Goal: Information Seeking & Learning: Understand process/instructions

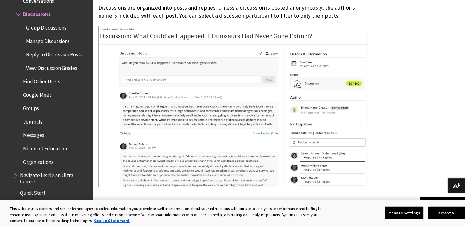
scroll to position [676, 0]
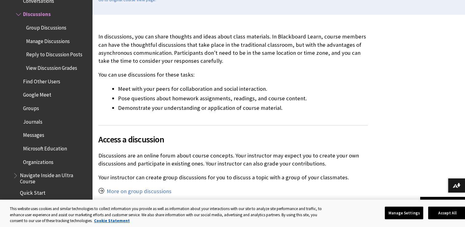
scroll to position [162, 0]
click at [439, 212] on button "Accept All" at bounding box center [447, 212] width 38 height 13
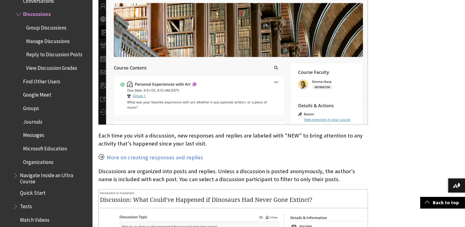
scroll to position [530, 0]
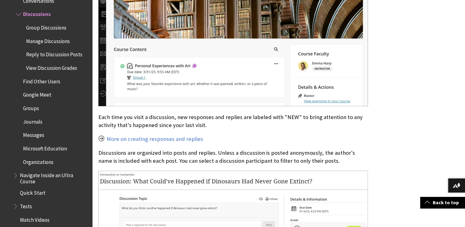
click at [51, 70] on span "View Discussion Grades" at bounding box center [51, 67] width 51 height 8
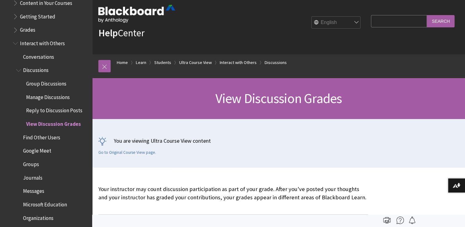
scroll to position [782, 0]
click at [44, 84] on span "Group Discussions" at bounding box center [46, 82] width 40 height 8
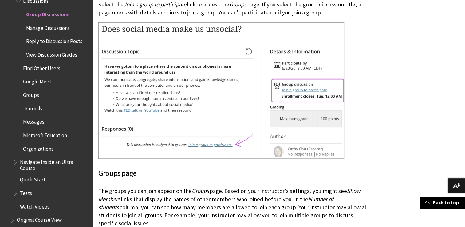
scroll to position [705, 0]
